Goal: Task Accomplishment & Management: Complete application form

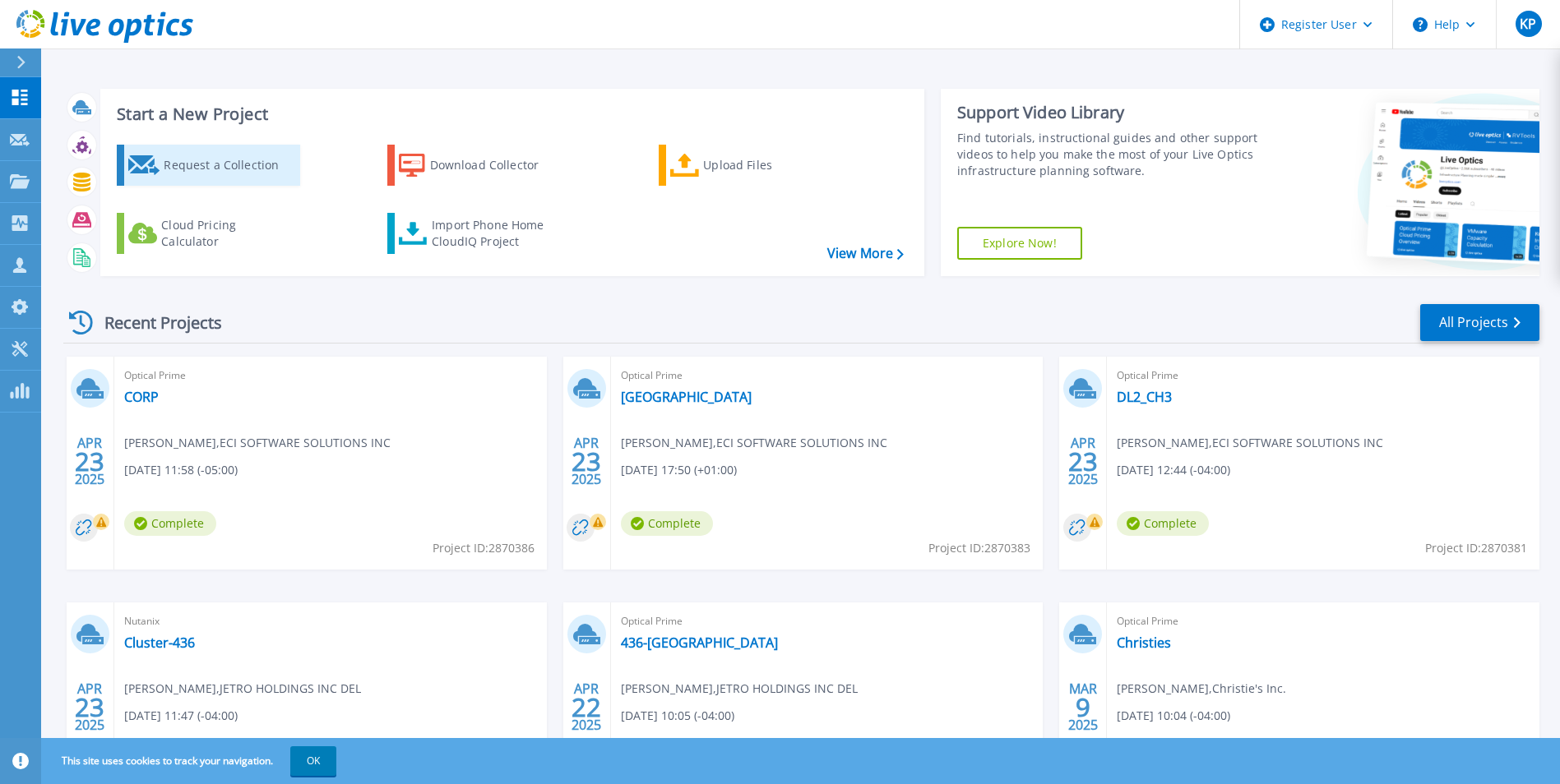
click at [263, 162] on div "Request a Collection" at bounding box center [229, 165] width 131 height 33
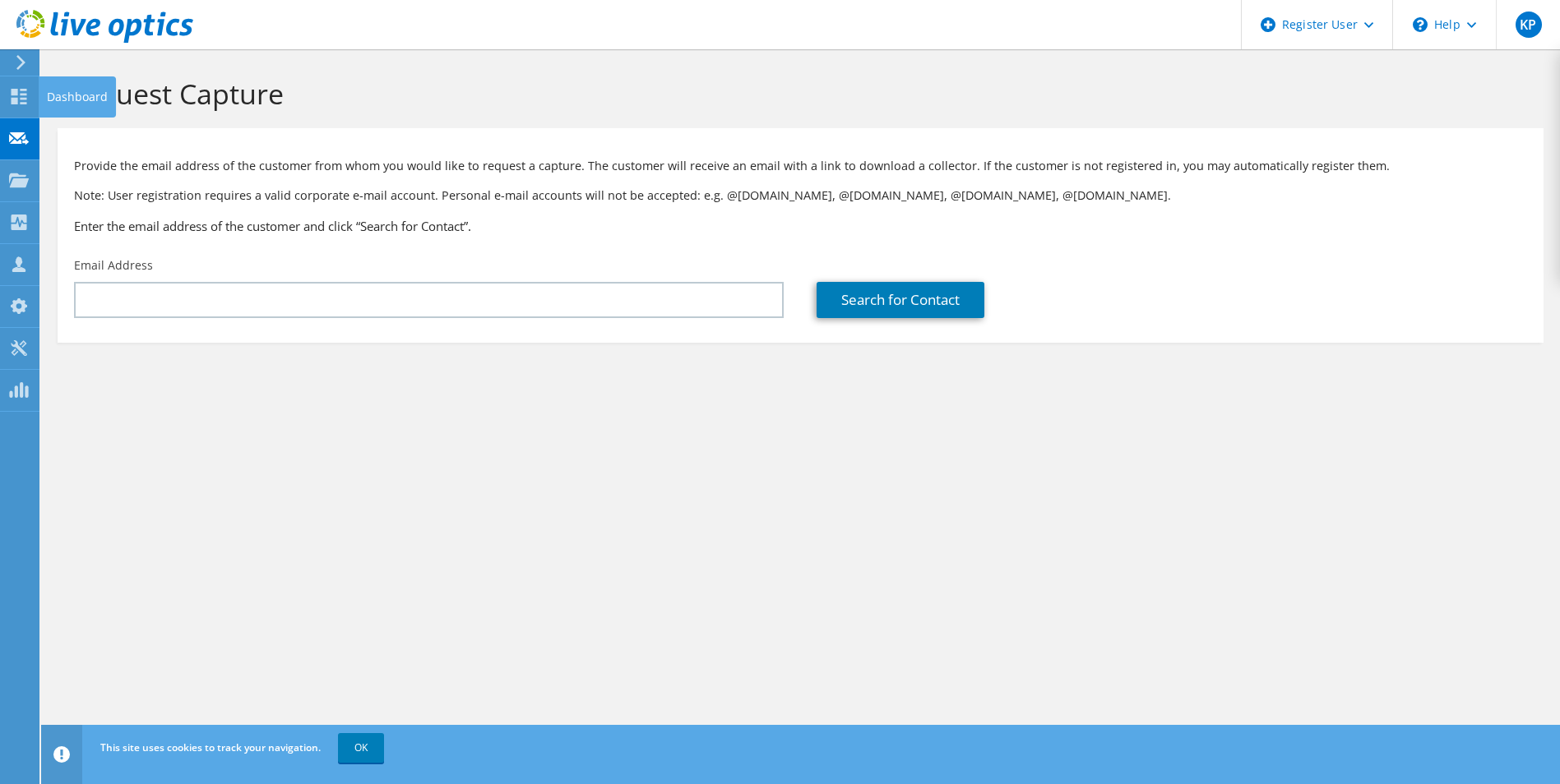
click at [26, 140] on use at bounding box center [19, 137] width 20 height 12
click at [70, 136] on div "Request Capture" at bounding box center [93, 139] width 109 height 41
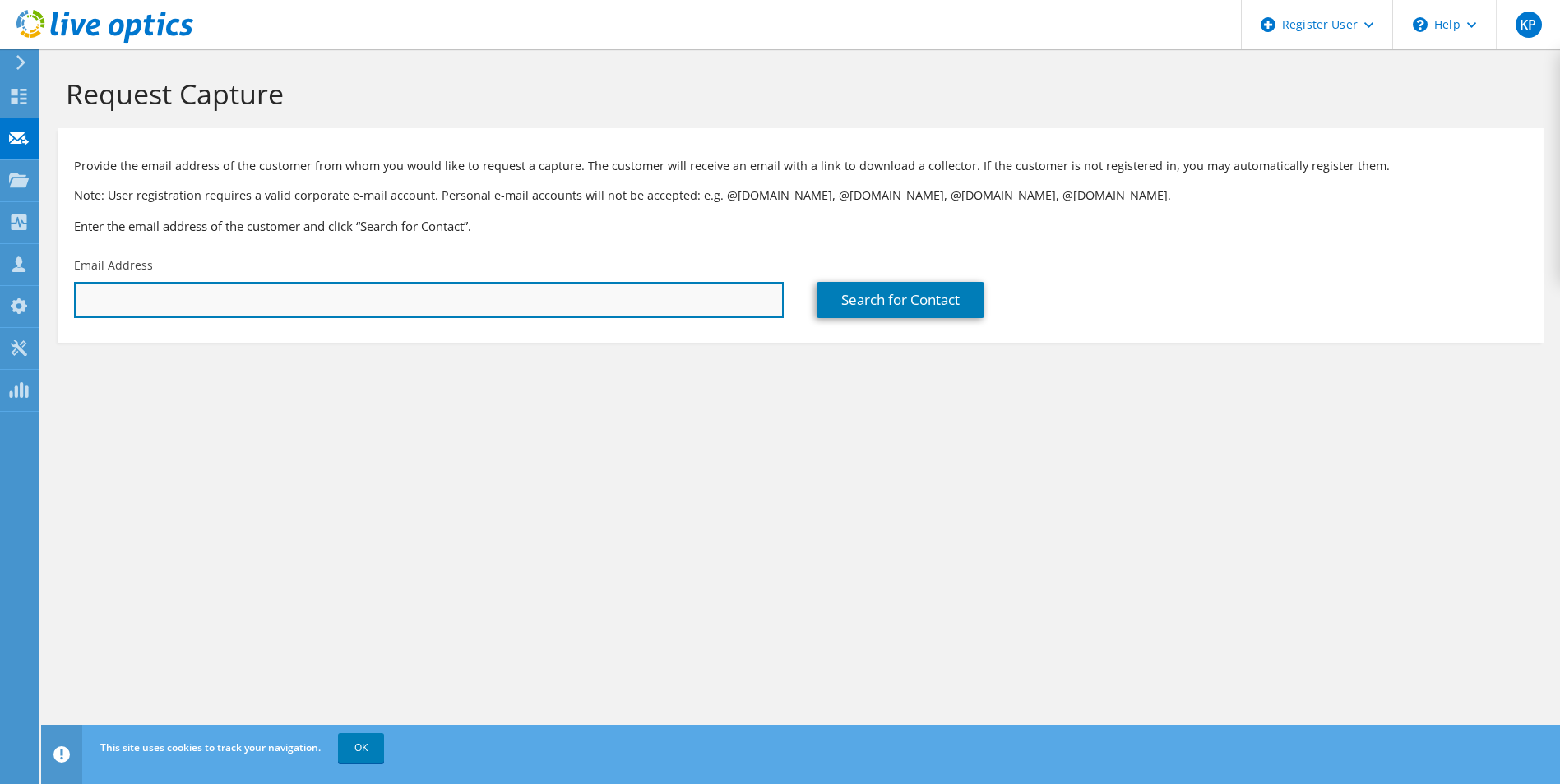
click at [393, 309] on input "text" at bounding box center [429, 300] width 709 height 36
drag, startPoint x: 389, startPoint y: 295, endPoint x: 3, endPoint y: 260, distance: 387.6
click at [15, 260] on div "KP Dell User Kyle Peterson Kyle.Peterson@dell.com Dell My Profile Log Out \n He…" at bounding box center [780, 392] width 1560 height 784
drag, startPoint x: 311, startPoint y: 305, endPoint x: -415, endPoint y: 332, distance: 726.5
click at [0, 332] on html "KP Dell User Kyle Peterson Kyle.Peterson@dell.com Dell My Profile Log Out \n He…" at bounding box center [780, 392] width 1560 height 784
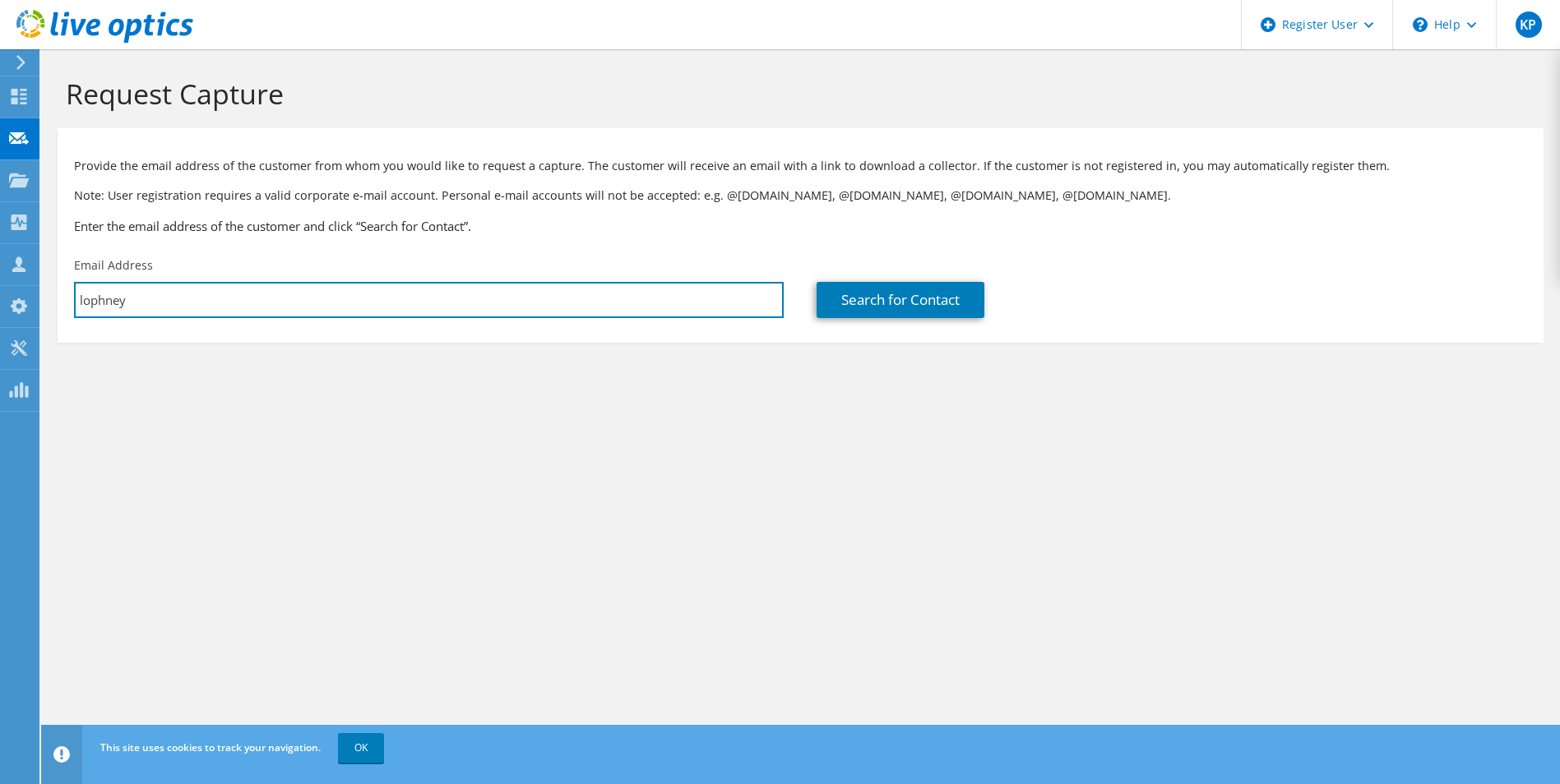
paste input "Lophney.Knight@safra.com"
type input "Lophney.Knight@safra.com"
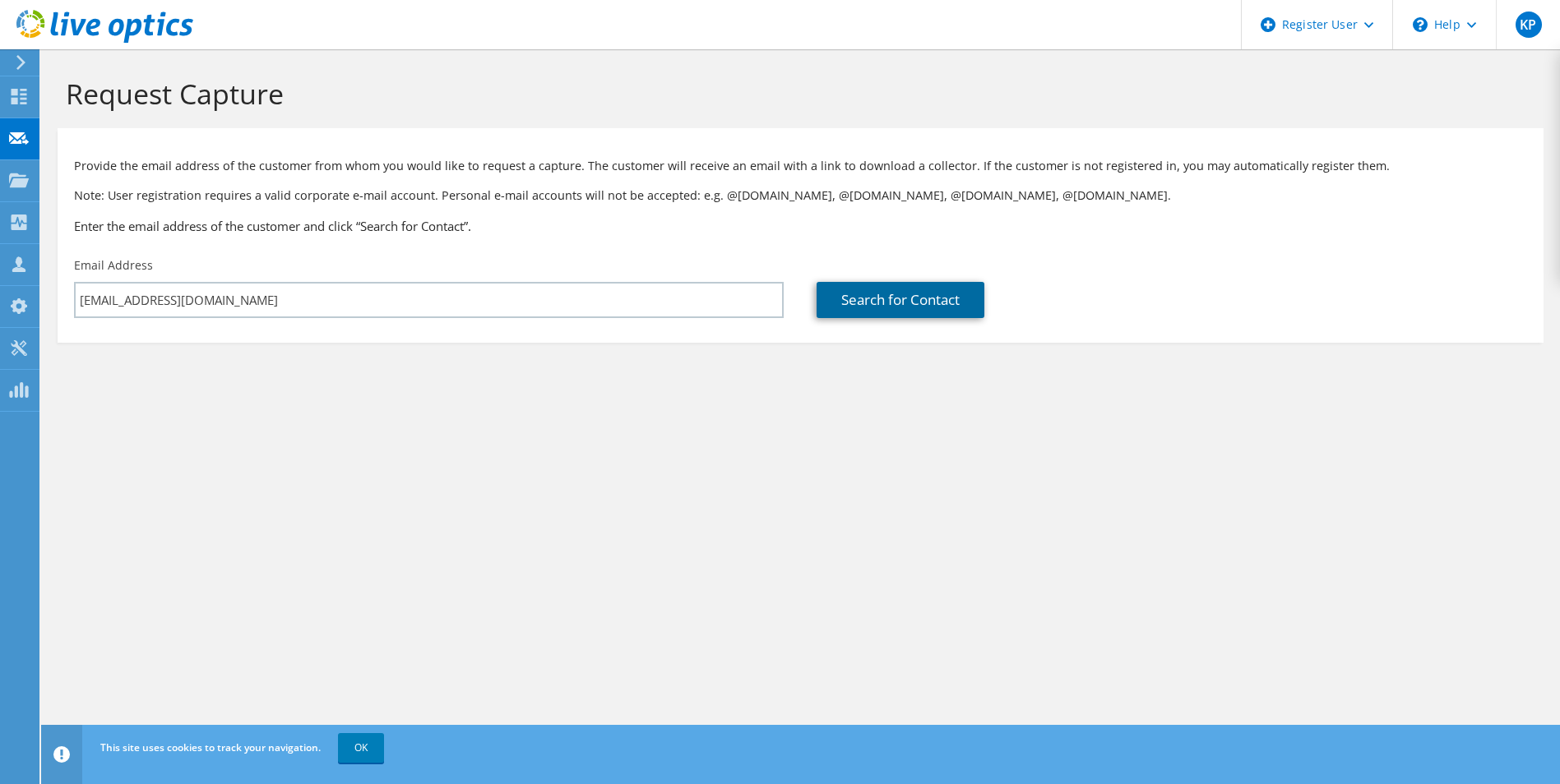
click at [870, 292] on link "Search for Contact" at bounding box center [900, 300] width 167 height 36
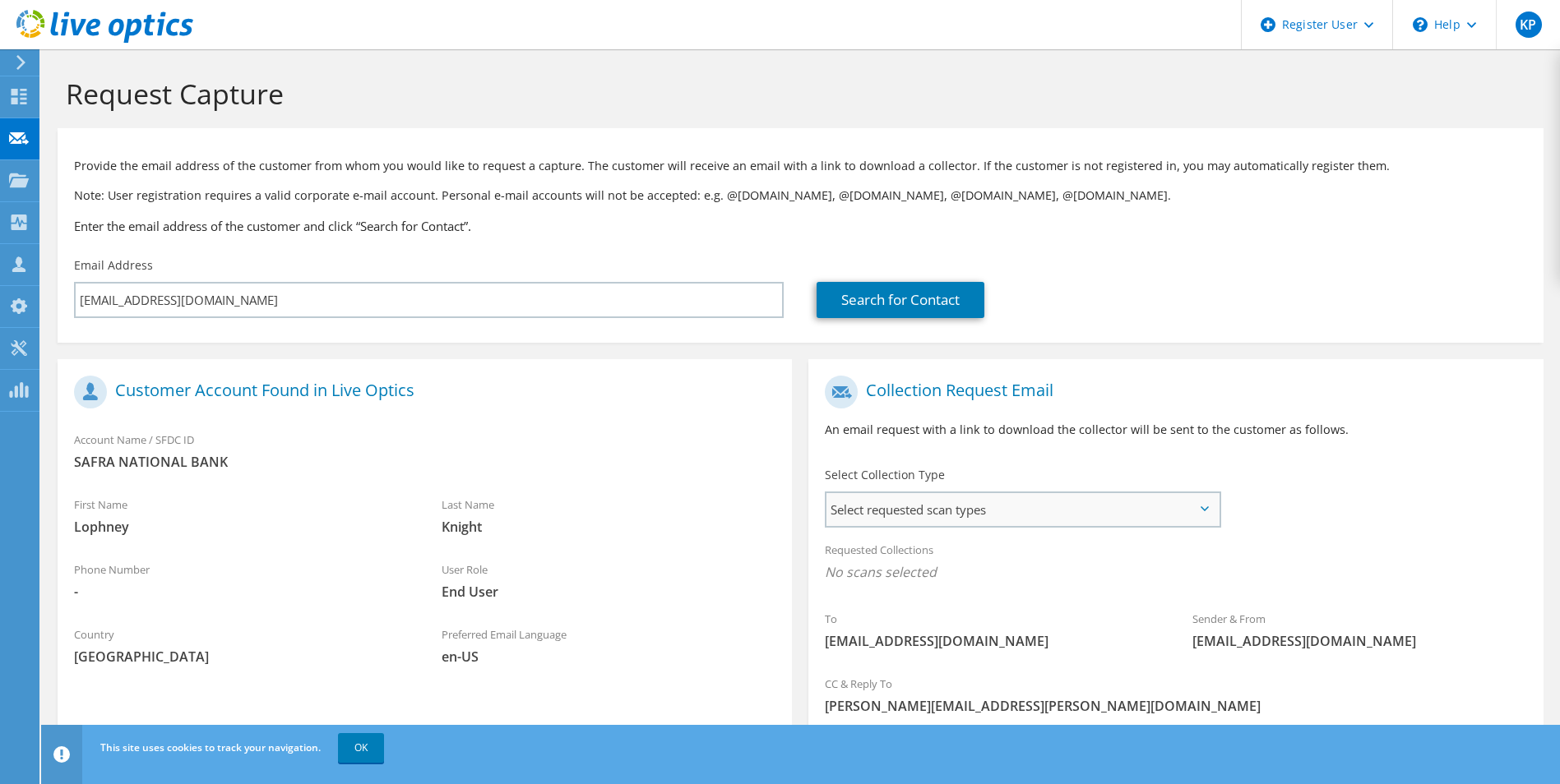
click at [1030, 500] on span "Select requested scan types" at bounding box center [1022, 509] width 392 height 33
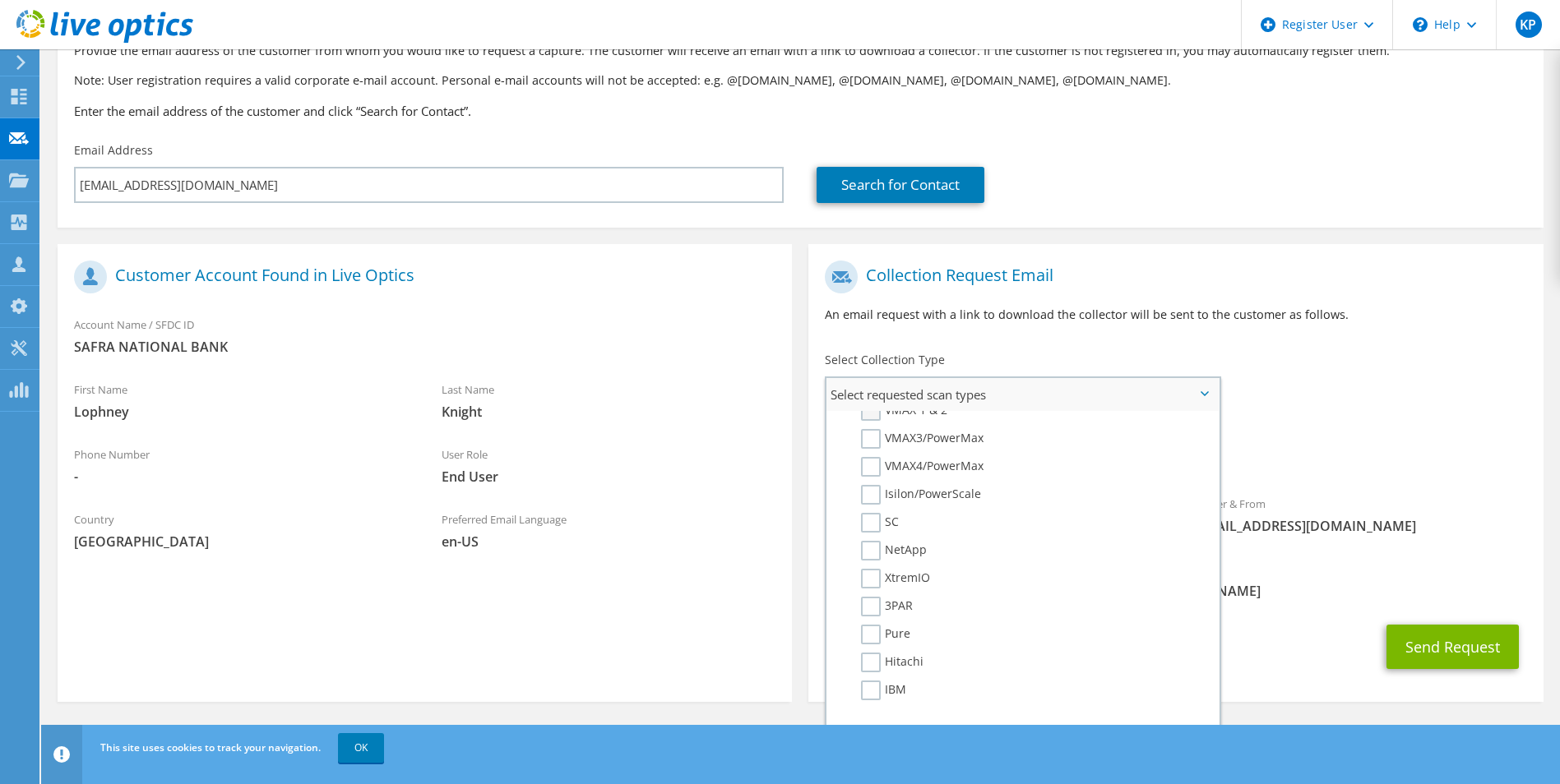
scroll to position [411, 0]
click at [874, 633] on label "Pure" at bounding box center [885, 628] width 49 height 20
click at [0, 0] on input "Pure" at bounding box center [0, 0] width 0 height 0
click at [1515, 524] on span "[EMAIL_ADDRESS][DOMAIN_NAME]" at bounding box center [1359, 530] width 335 height 18
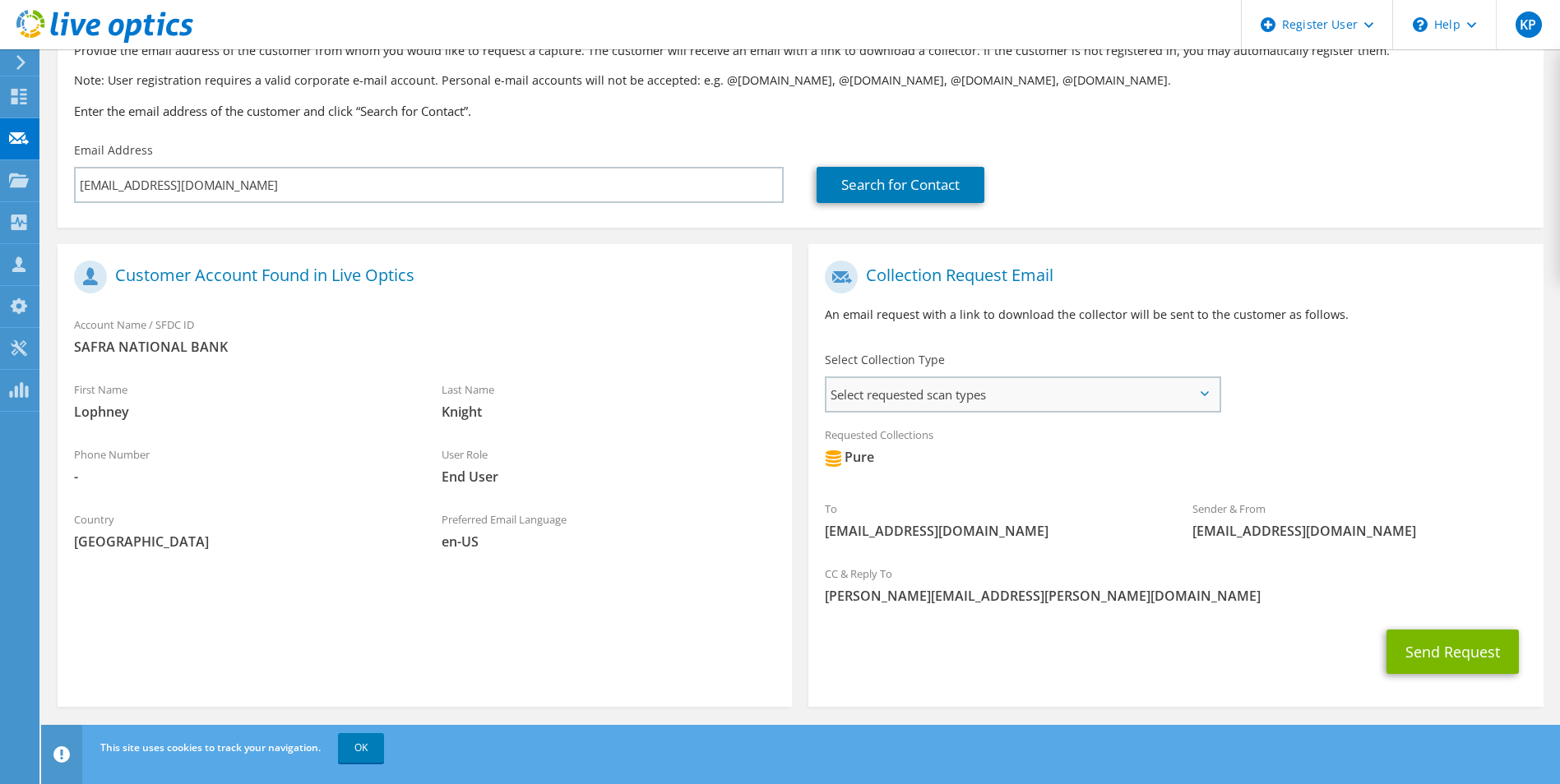
click at [911, 385] on span "Select requested scan types" at bounding box center [1022, 394] width 392 height 33
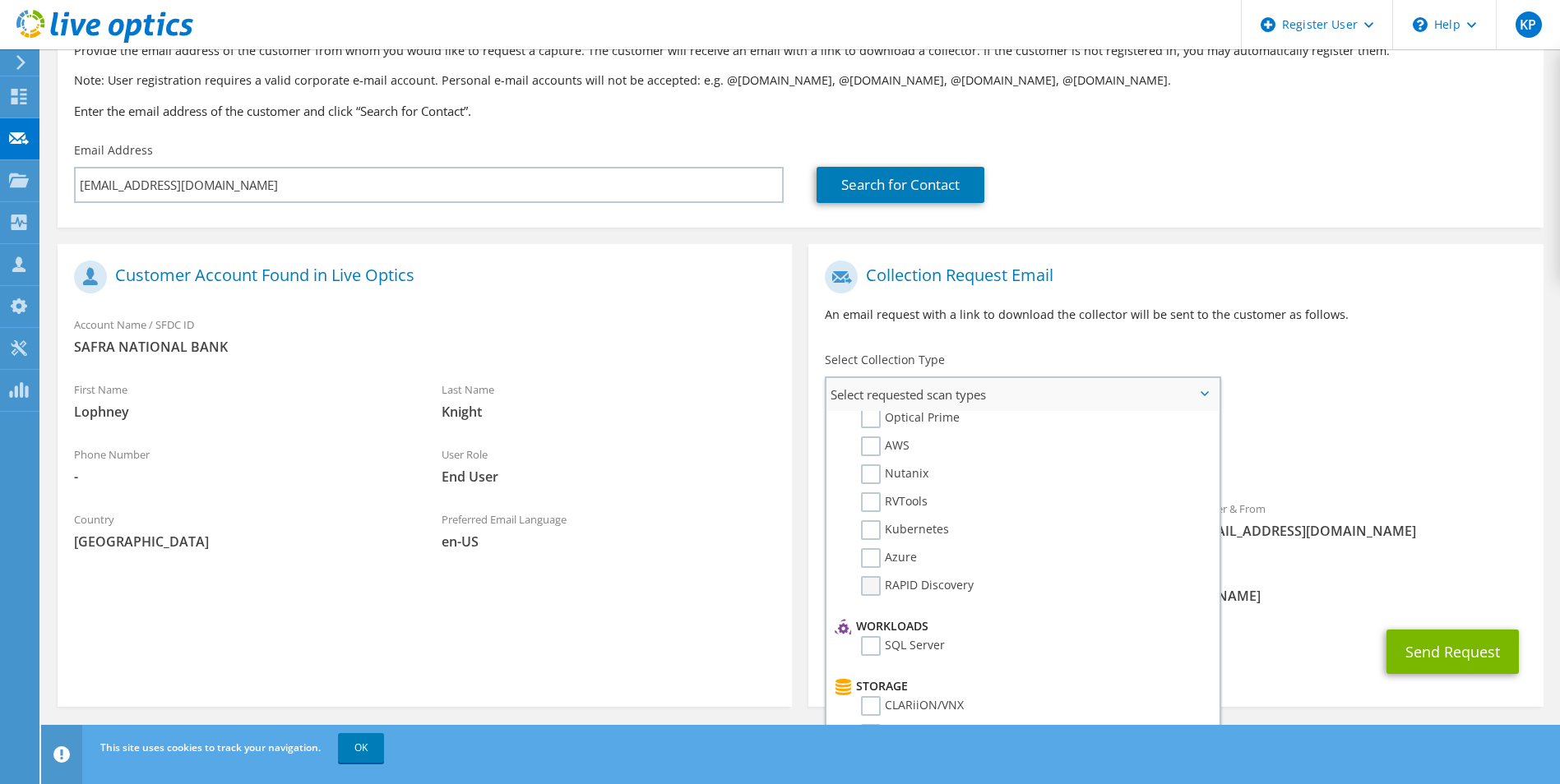
scroll to position [0, 0]
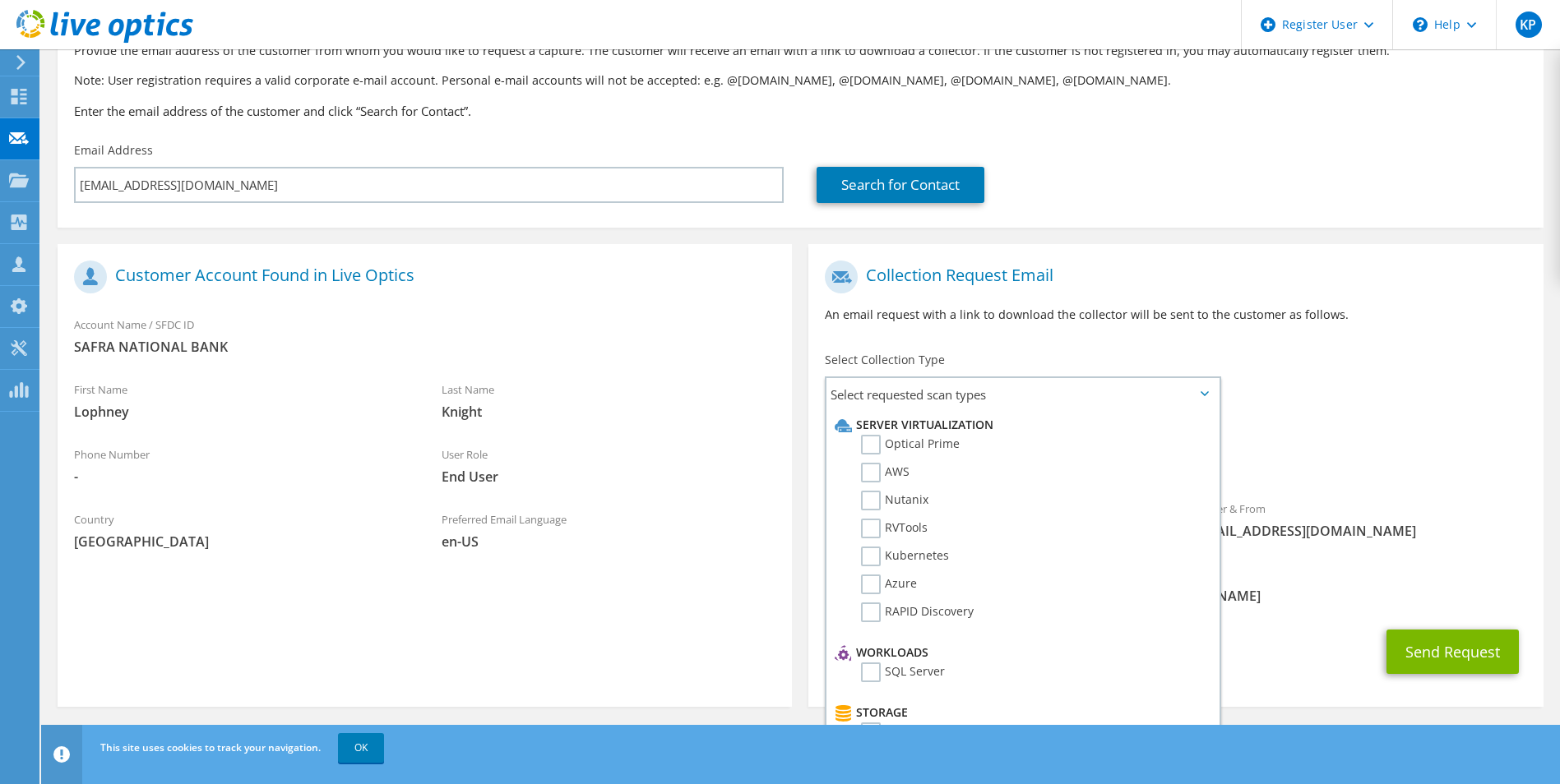
click at [1435, 518] on div "Sender & From liveoptics@liveoptics.com" at bounding box center [1359, 520] width 368 height 57
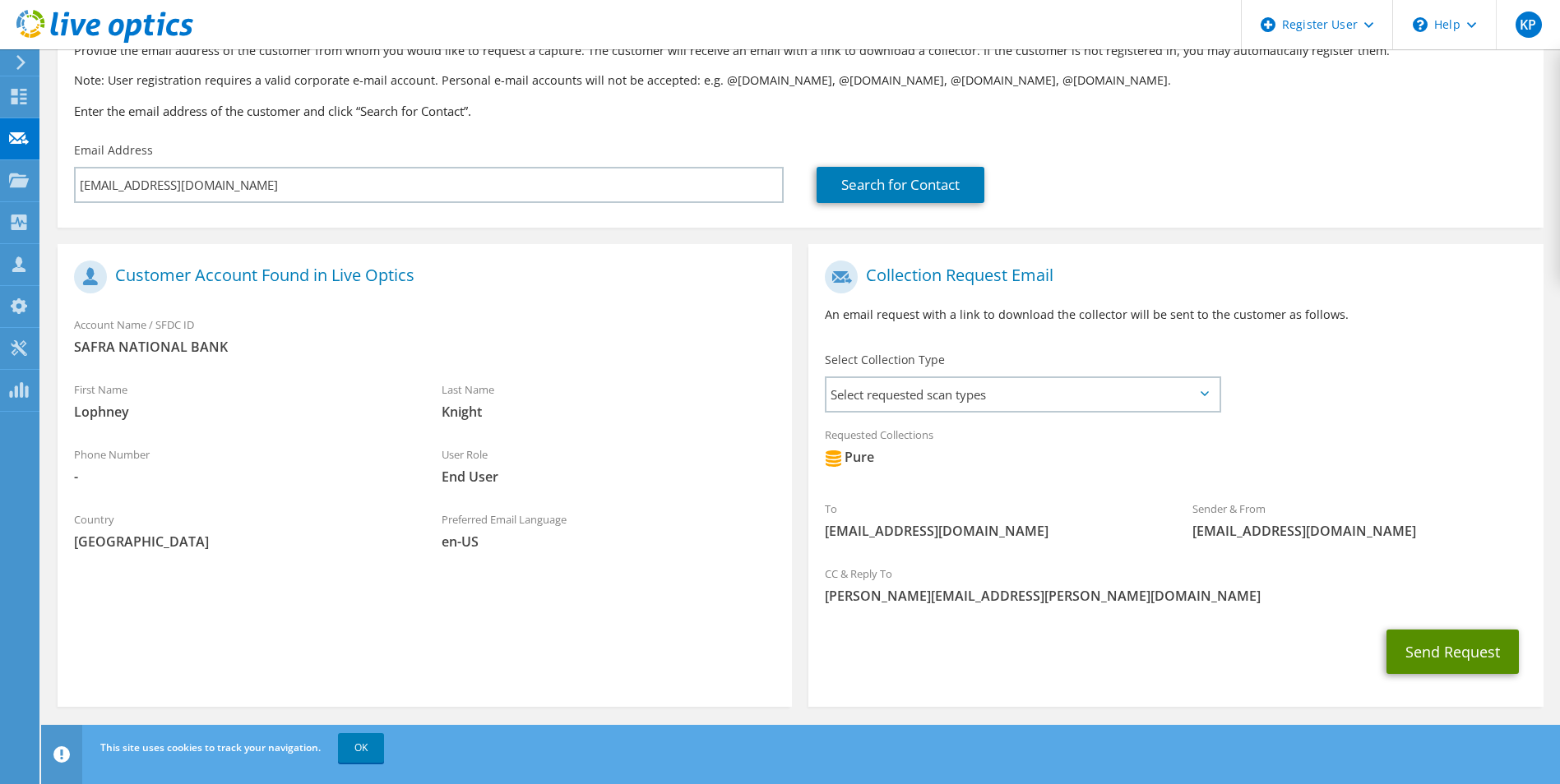
click at [1461, 654] on button "Send Request" at bounding box center [1452, 651] width 132 height 45
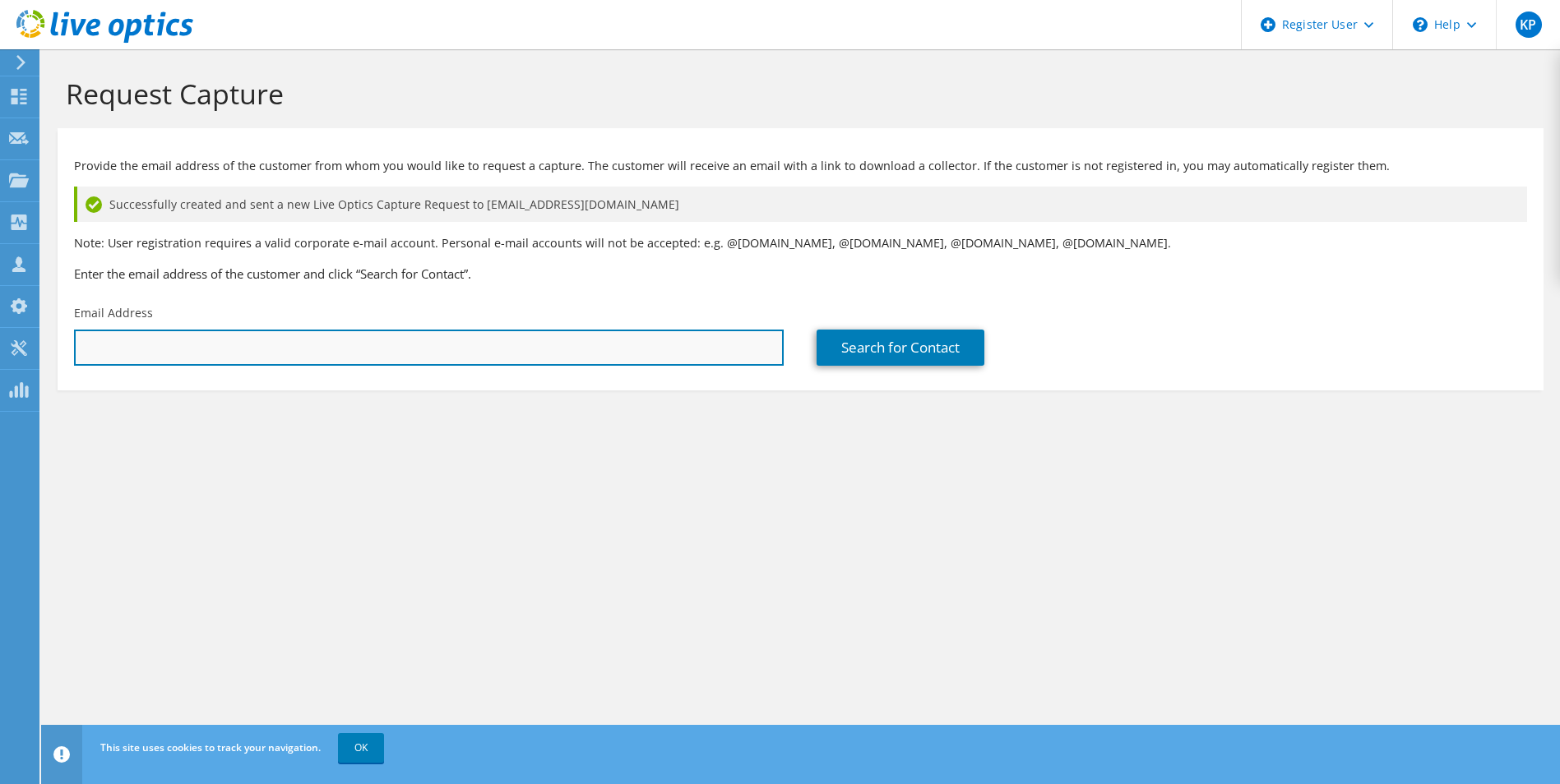
drag, startPoint x: 388, startPoint y: 355, endPoint x: 388, endPoint y: 333, distance: 22.0
click at [388, 355] on input "text" at bounding box center [429, 348] width 709 height 36
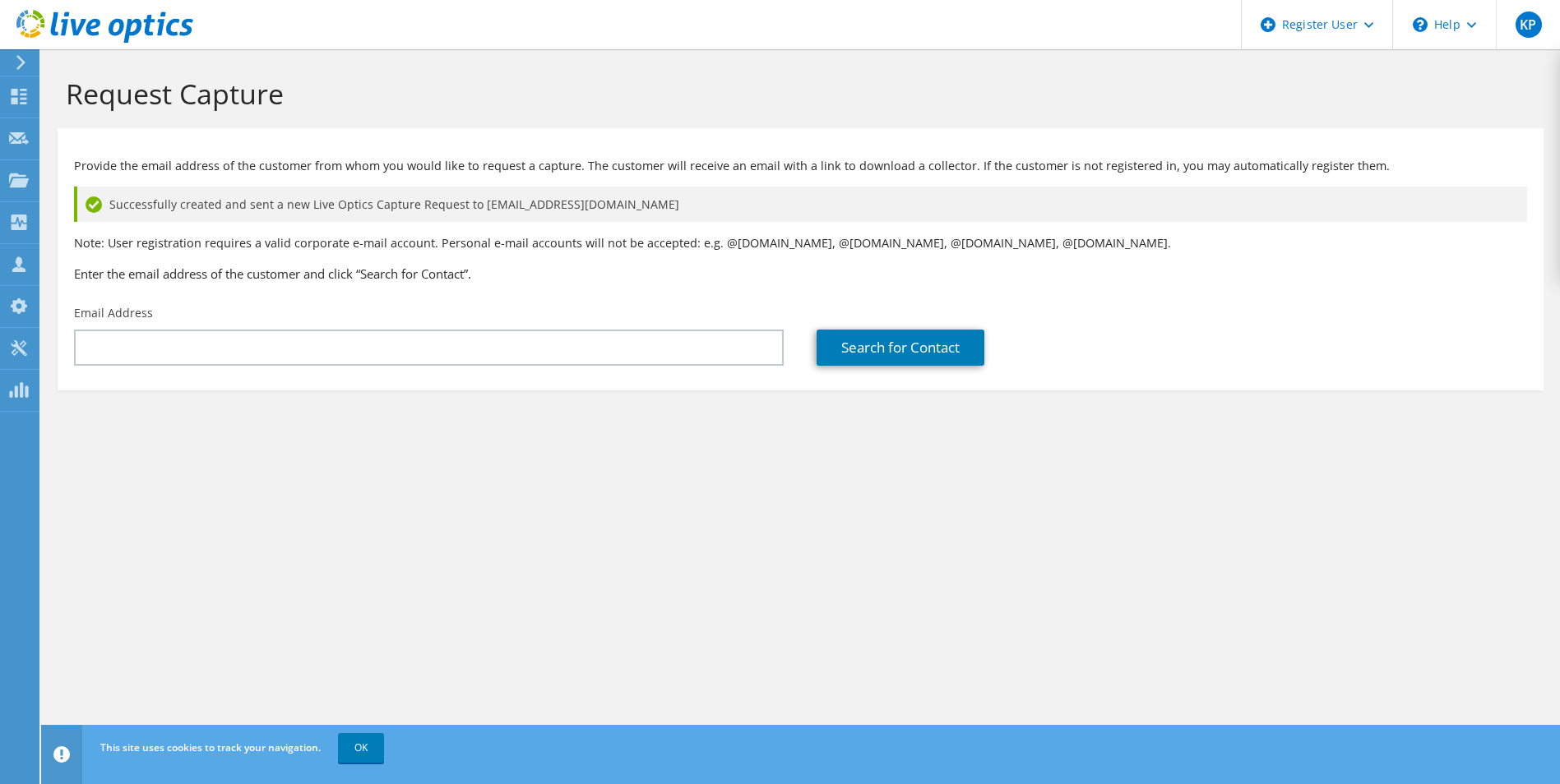
click at [642, 500] on div "Request Capture Provide the email address of the customer from whom you would l…" at bounding box center [799, 416] width 1518 height 735
